Goal: Information Seeking & Learning: Check status

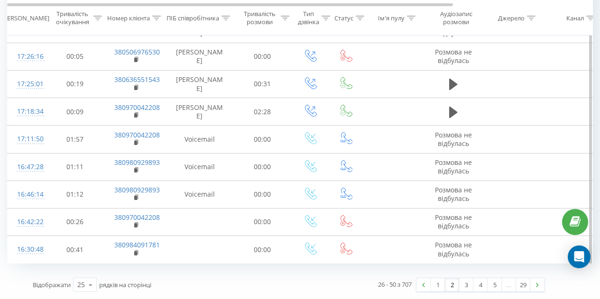
scroll to position [653, 0]
click at [436, 287] on link "1" at bounding box center [438, 284] width 14 height 13
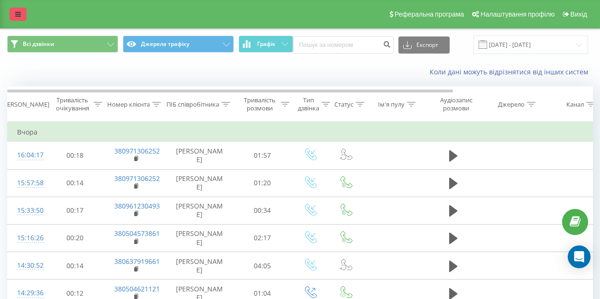
click at [20, 16] on icon at bounding box center [18, 14] width 6 height 7
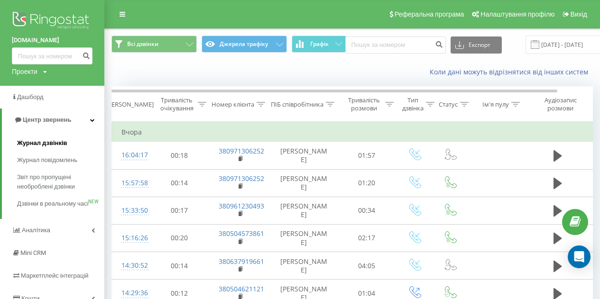
click at [35, 144] on span "Журнал дзвінків" at bounding box center [42, 143] width 50 height 9
click at [45, 159] on span "Журнал повідомлень" at bounding box center [49, 160] width 65 height 9
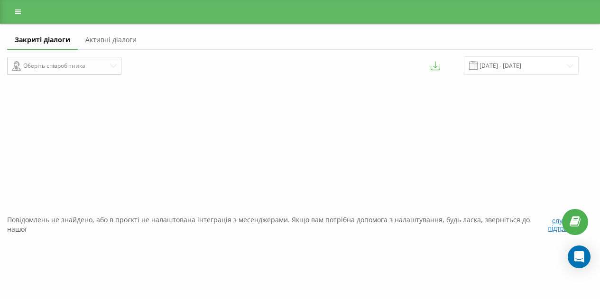
click at [44, 143] on div "Закриті діалоги Активні діалоги Оберіть співробітника 20.07.2025 - 20.08.2025 П…" at bounding box center [300, 203] width 600 height 358
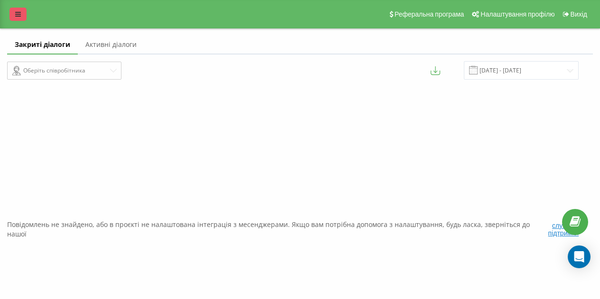
click at [17, 14] on icon at bounding box center [18, 14] width 6 height 7
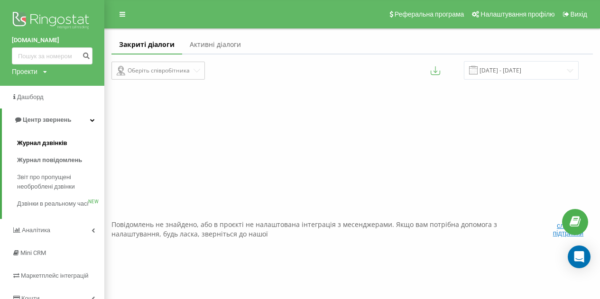
click at [36, 143] on span "Журнал дзвінків" at bounding box center [42, 143] width 50 height 9
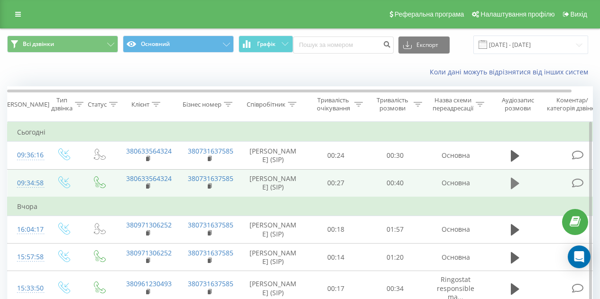
click at [516, 189] on icon at bounding box center [515, 183] width 9 height 11
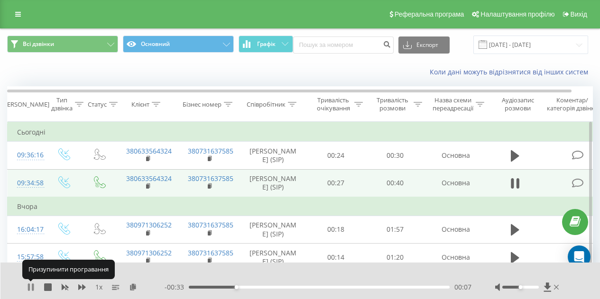
click at [30, 285] on icon at bounding box center [31, 288] width 8 height 8
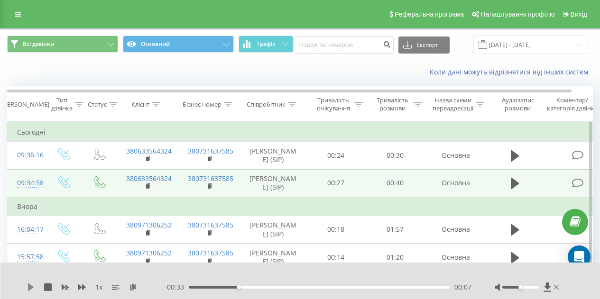
click at [30, 291] on icon at bounding box center [31, 288] width 8 height 8
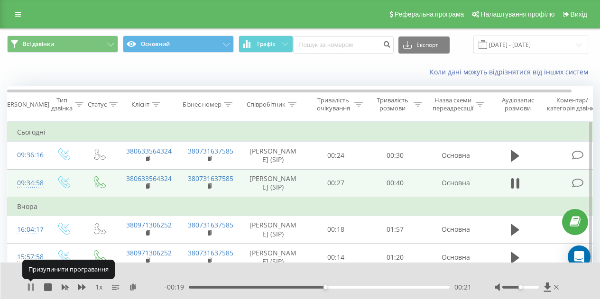
click at [31, 287] on icon at bounding box center [31, 288] width 8 height 8
click at [32, 289] on icon at bounding box center [31, 288] width 8 height 8
click at [32, 285] on icon at bounding box center [33, 288] width 2 height 8
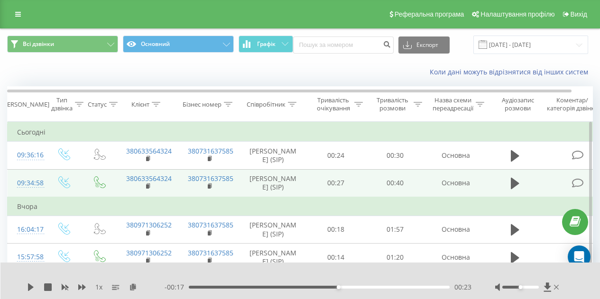
click at [32, 285] on icon at bounding box center [31, 288] width 8 height 8
click at [32, 285] on icon at bounding box center [33, 288] width 2 height 8
click at [28, 288] on icon at bounding box center [31, 288] width 8 height 8
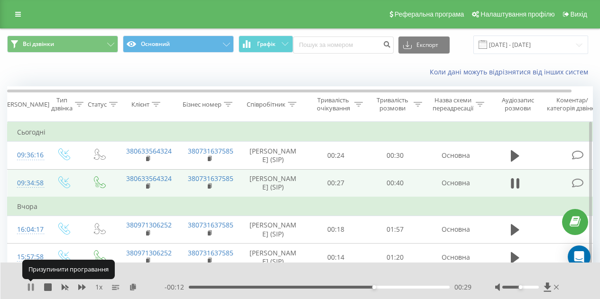
click at [31, 288] on icon at bounding box center [31, 288] width 8 height 8
click at [27, 287] on icon at bounding box center [31, 288] width 8 height 8
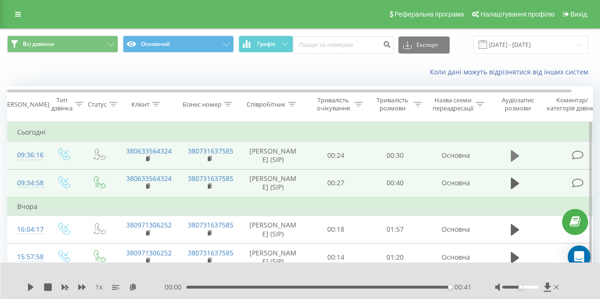
click at [514, 162] on icon at bounding box center [515, 155] width 9 height 11
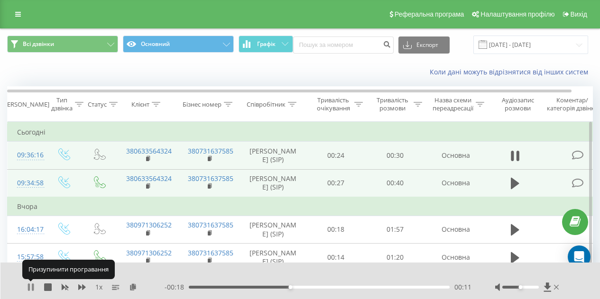
click at [33, 287] on icon at bounding box center [33, 288] width 2 height 8
